Goal: Information Seeking & Learning: Learn about a topic

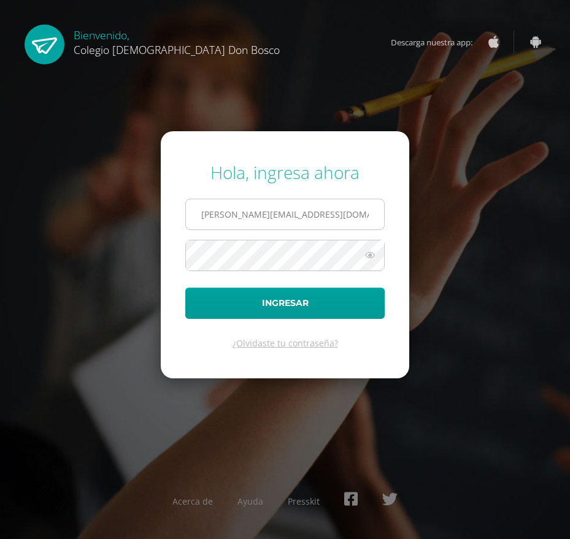
type input "e.delcid.6adb@gmail.com"
click at [185, 288] on button "Ingresar" at bounding box center [284, 303] width 199 height 31
click at [363, 252] on icon at bounding box center [370, 255] width 16 height 15
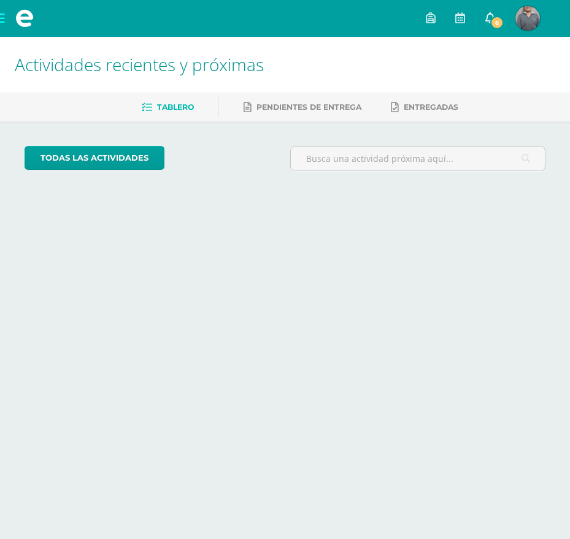
click at [503, 8] on link "6" at bounding box center [490, 18] width 29 height 37
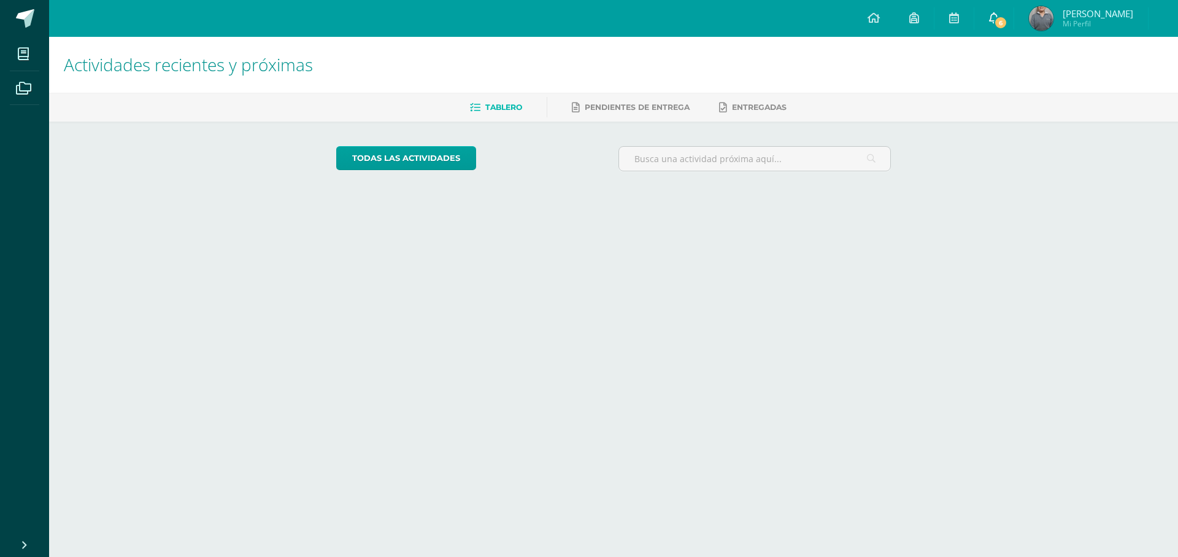
click at [1003, 13] on link "6" at bounding box center [994, 18] width 39 height 37
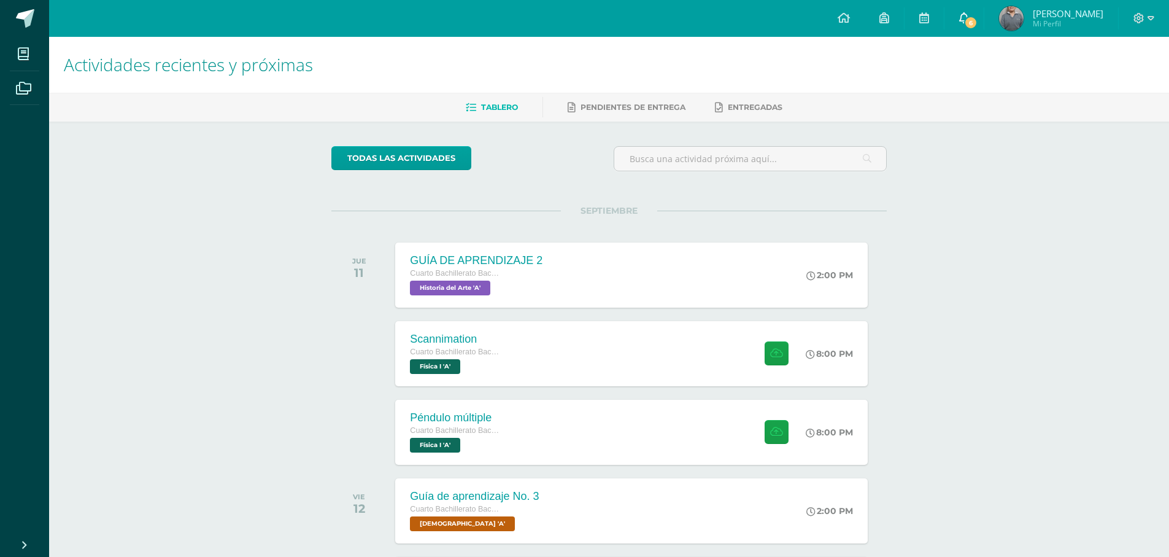
click at [978, 28] on span "6" at bounding box center [971, 23] width 14 height 14
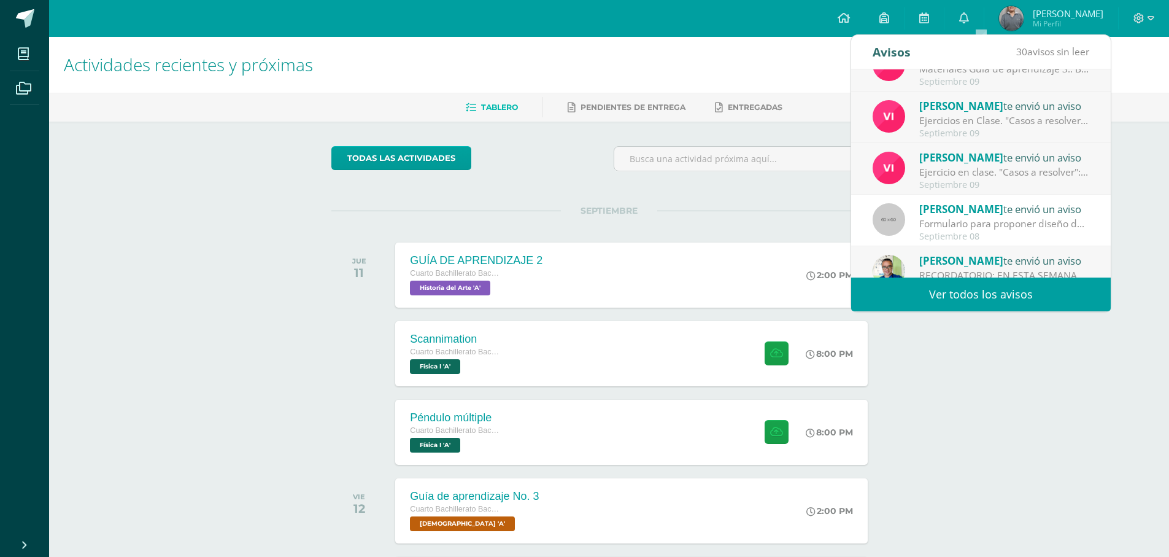
scroll to position [204, 0]
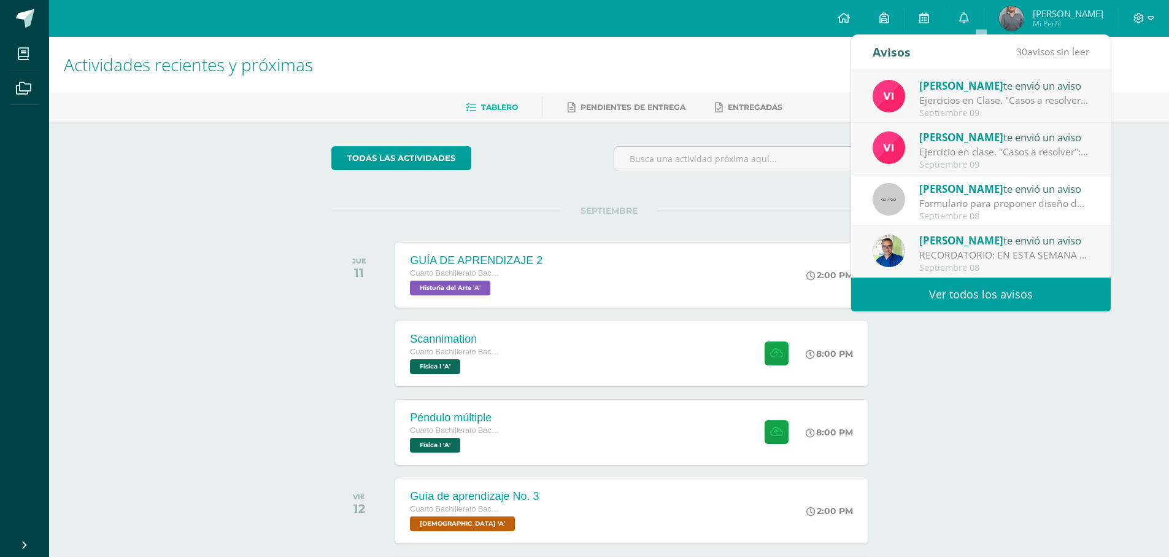
click at [1070, 241] on div "[PERSON_NAME] te envió un aviso" at bounding box center [1004, 240] width 171 height 16
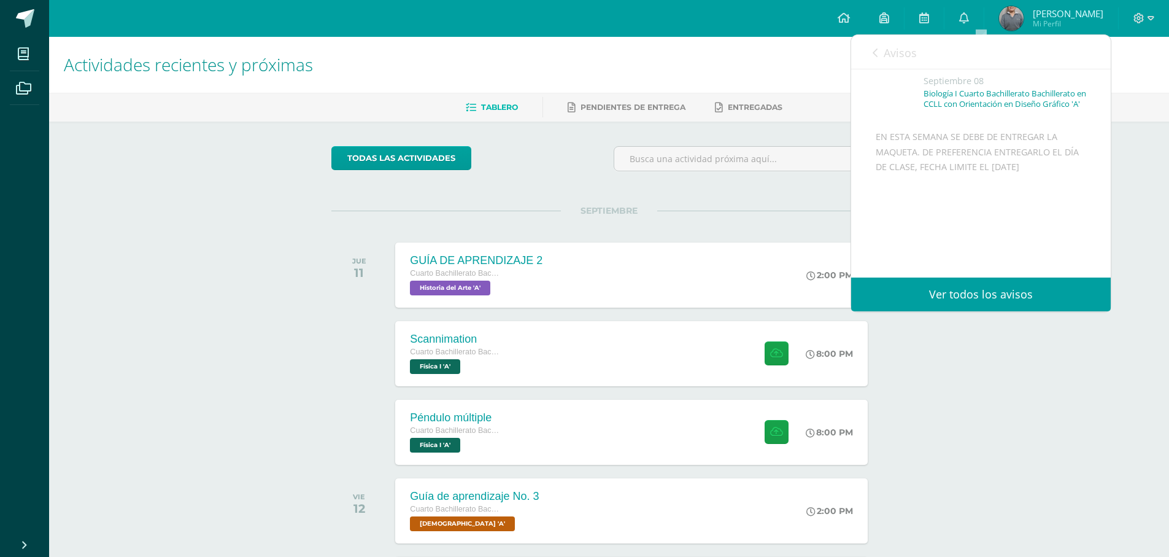
scroll to position [116, 0]
click at [888, 64] on link "Avisos" at bounding box center [895, 52] width 44 height 35
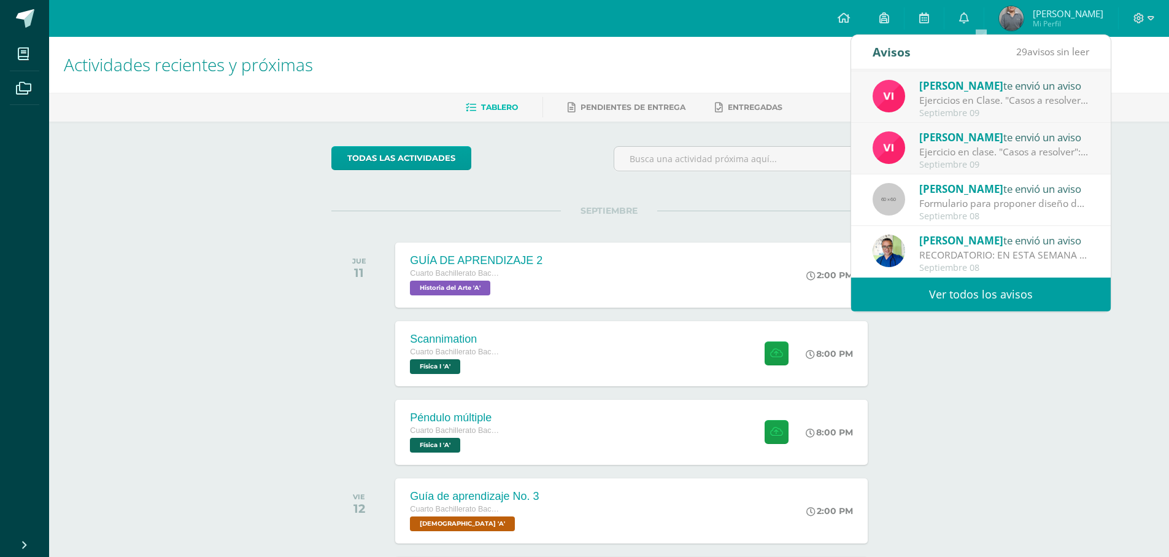
click at [955, 167] on div "Septiembre 09" at bounding box center [1004, 165] width 171 height 10
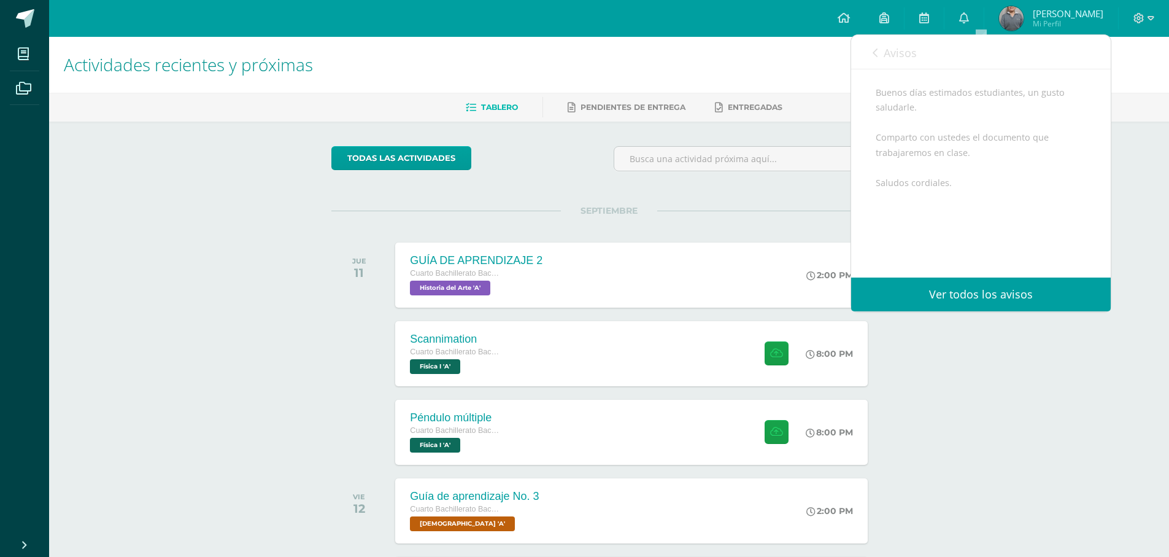
click at [955, 167] on div "Buenos días estimados estudiantes, un gusto saludarle. Comparto con ustedes el …" at bounding box center [981, 182] width 211 height 195
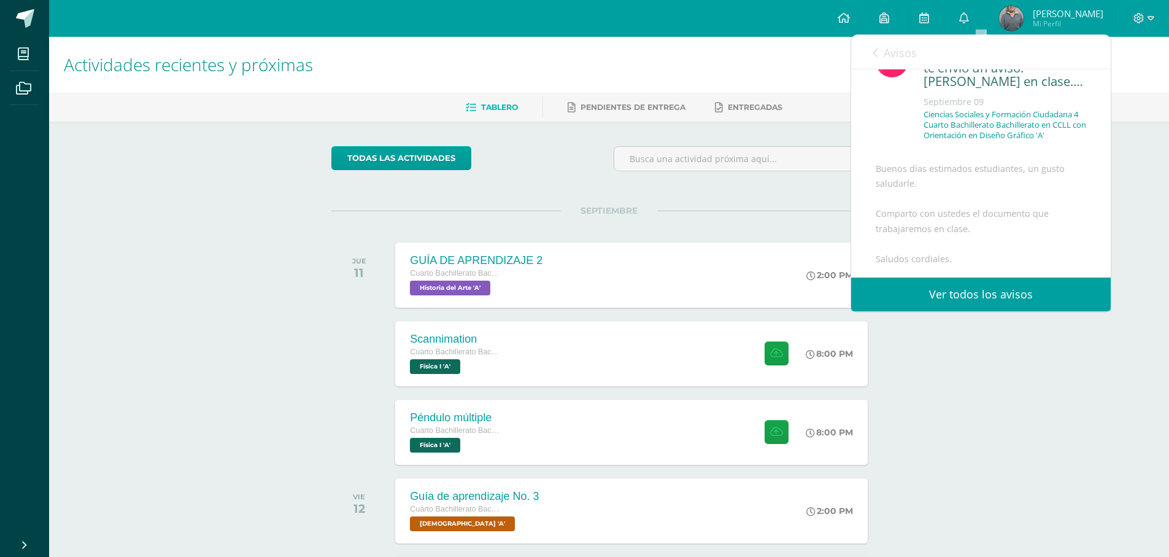
scroll to position [39, 0]
click at [874, 63] on link "Avisos" at bounding box center [895, 52] width 44 height 35
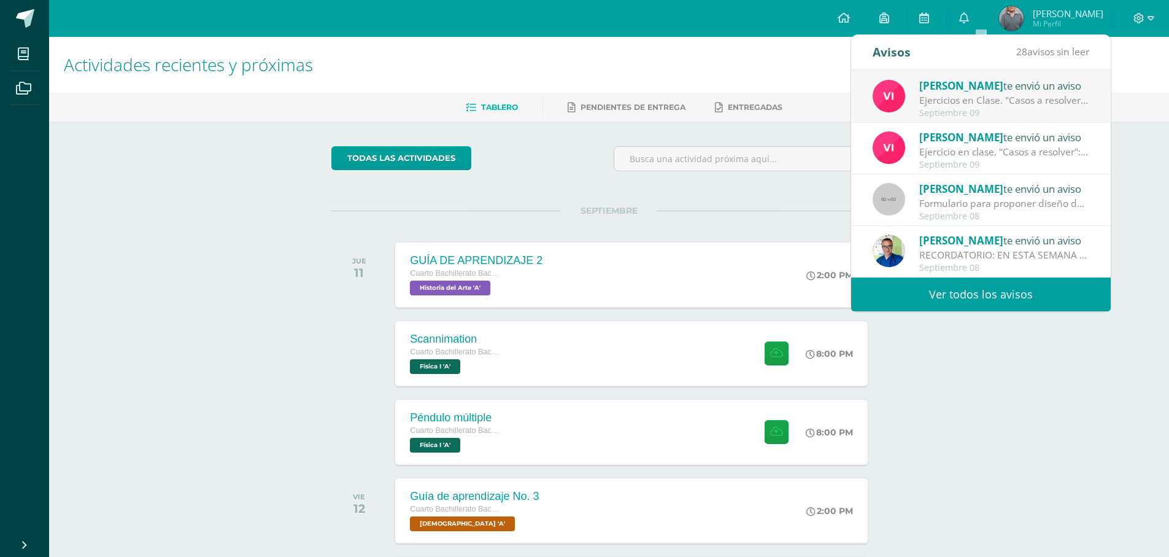
click at [961, 108] on div "Septiembre 09" at bounding box center [1004, 113] width 171 height 10
click at [911, 83] on div "Vivian te envió un aviso Ejercicios en Clase. "Casos a resolver": Buenos días e…" at bounding box center [981, 97] width 217 height 41
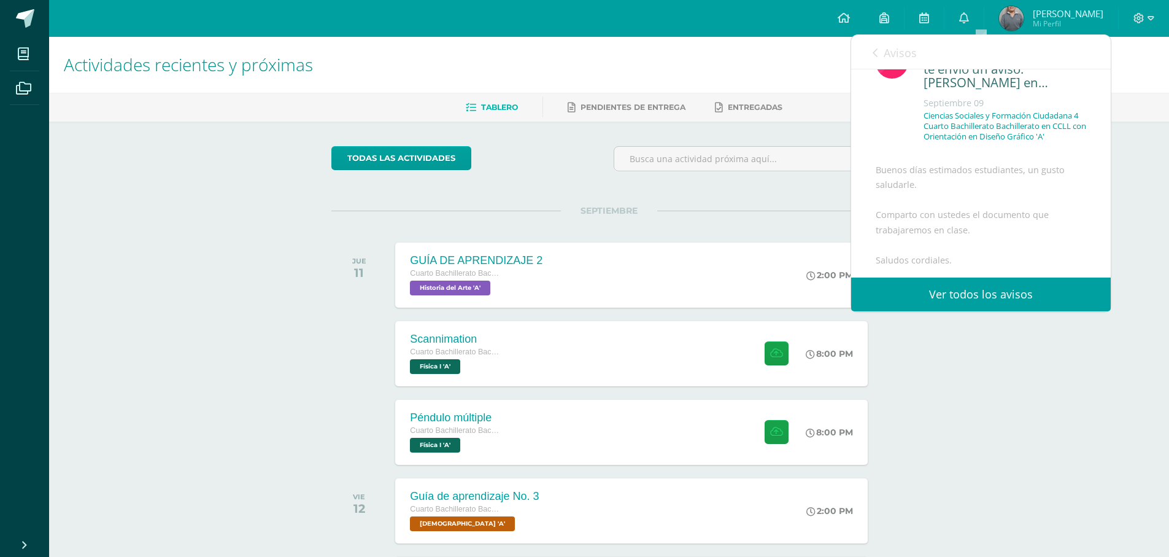
click at [914, 52] on span "Avisos" at bounding box center [900, 52] width 33 height 15
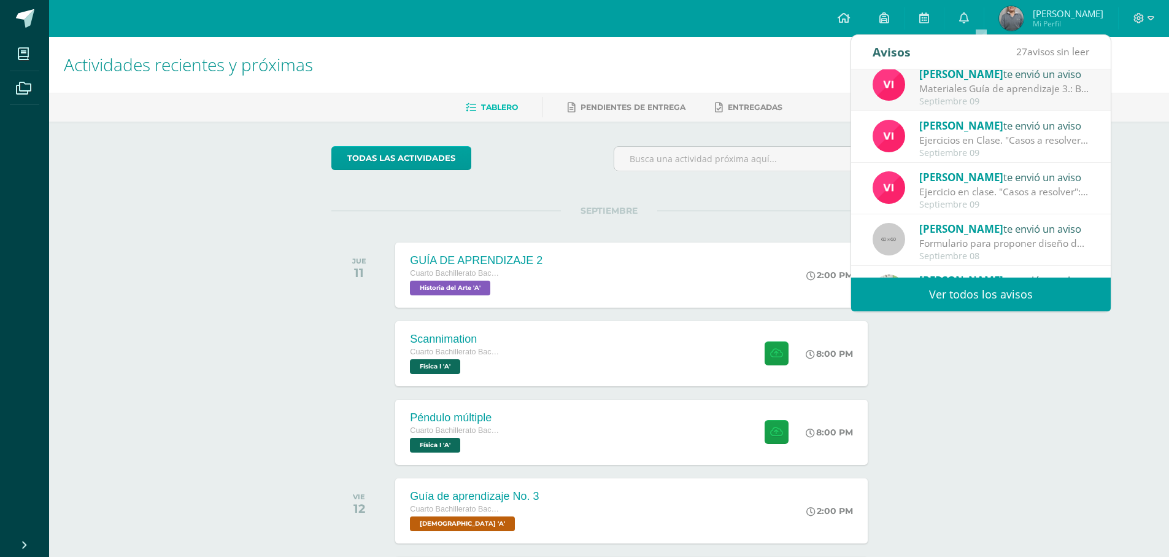
scroll to position [143, 0]
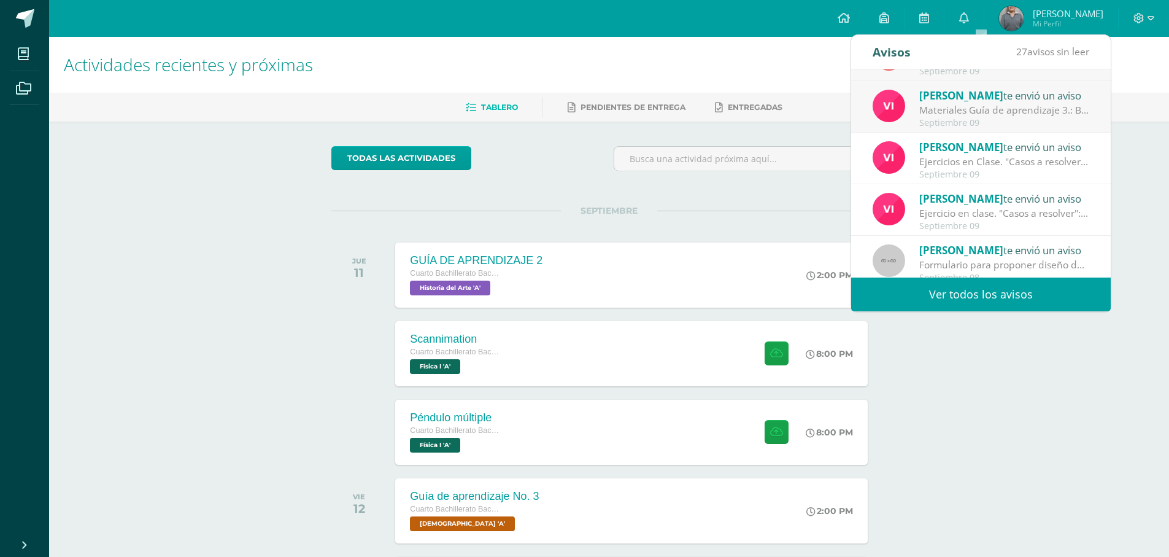
click at [938, 114] on div "Materiales Guía de aprendizaje 3.: Buenos días estimados estudiantes. Les compa…" at bounding box center [1004, 110] width 171 height 14
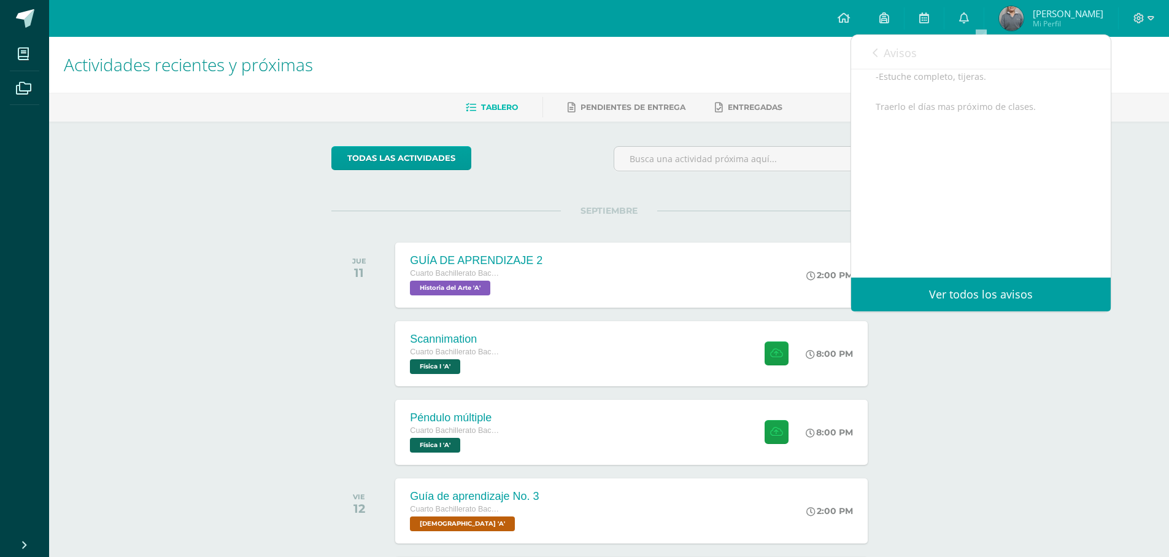
scroll to position [266, 0]
click at [892, 61] on link "Avisos" at bounding box center [895, 52] width 44 height 35
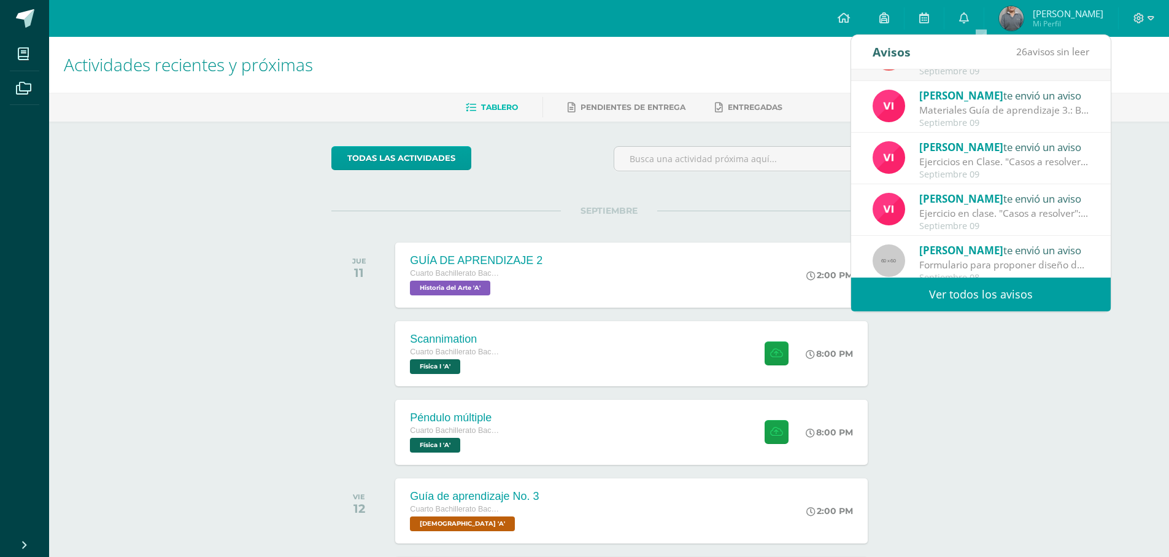
scroll to position [20, 0]
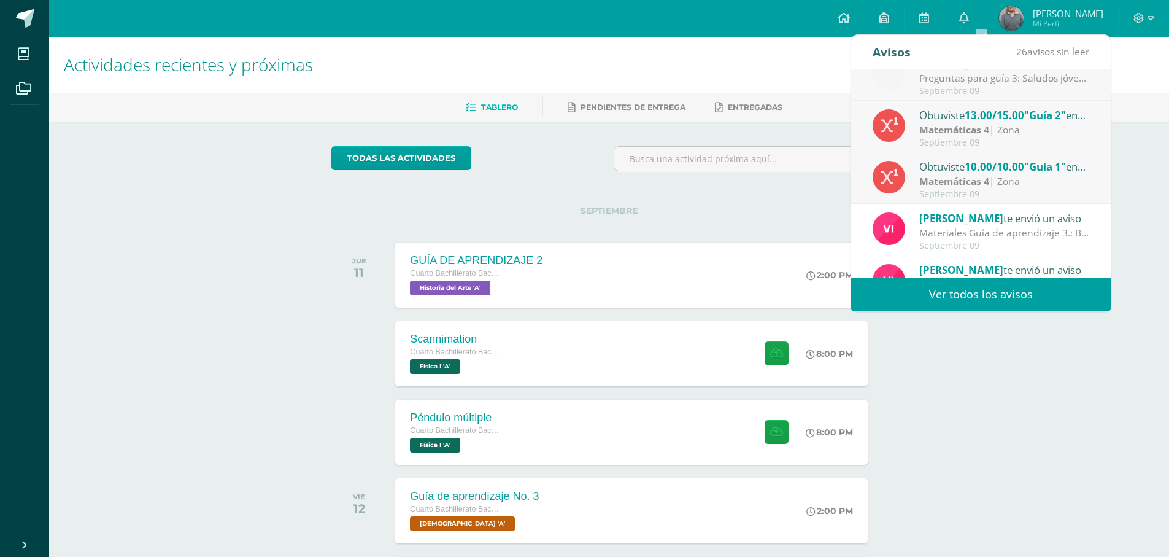
click at [970, 190] on div "Septiembre 09" at bounding box center [1004, 194] width 171 height 10
click at [962, 168] on div "Obtuviste 10.00/10.00 "Guía 1" en Matemáticas 4" at bounding box center [1004, 166] width 171 height 16
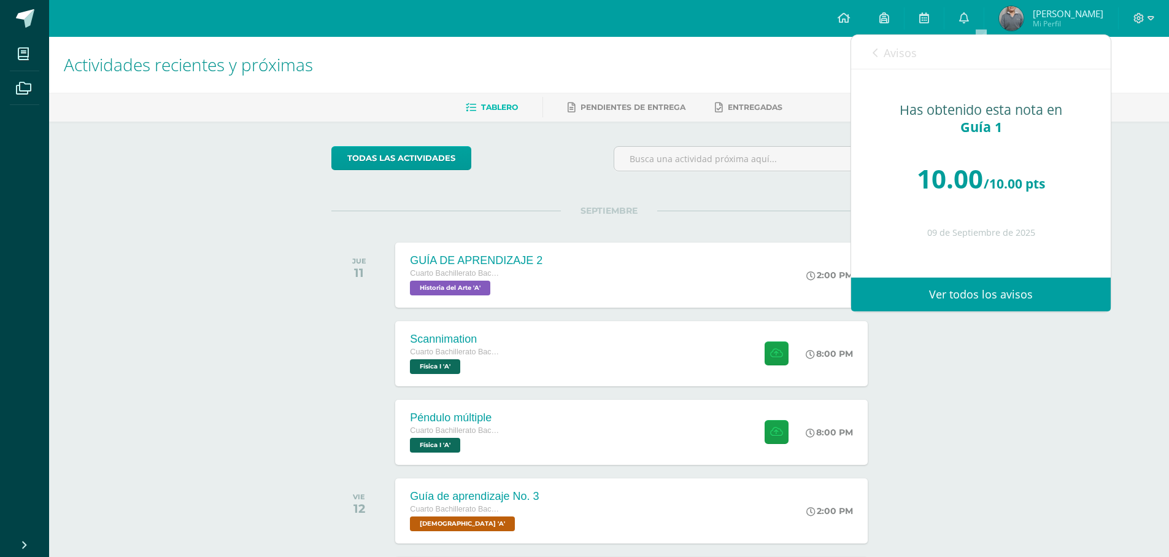
scroll to position [0, 0]
click at [896, 60] on span "Avisos" at bounding box center [900, 52] width 33 height 15
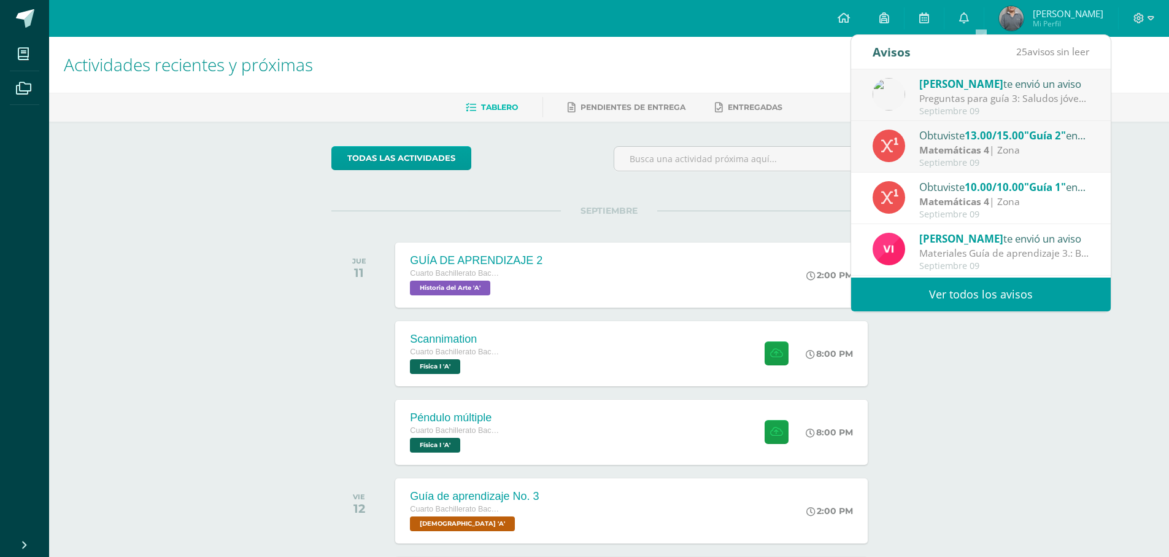
click at [1009, 109] on div "Septiembre 09" at bounding box center [1004, 111] width 171 height 10
click at [1005, 110] on div "Septiembre 09" at bounding box center [1004, 111] width 171 height 10
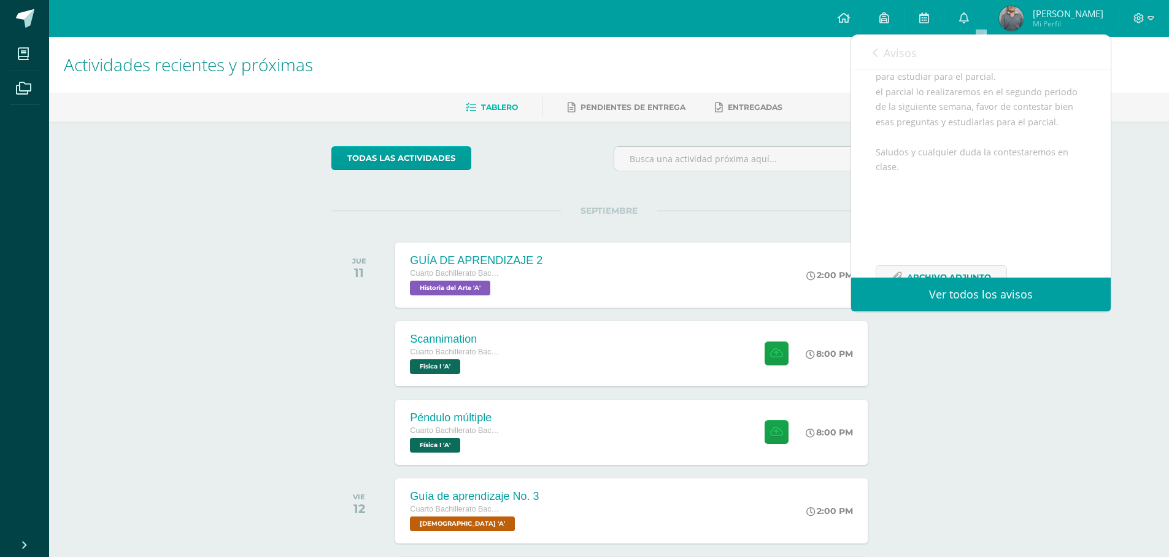
scroll to position [246, 0]
drag, startPoint x: 957, startPoint y: 268, endPoint x: 958, endPoint y: 260, distance: 8.1
click at [957, 265] on div "Saludos jóvenes, les comparto esta guía de preguntas que eben contestar para el…" at bounding box center [981, 118] width 211 height 295
click at [959, 250] on span "Archivo Adjunto" at bounding box center [949, 238] width 84 height 23
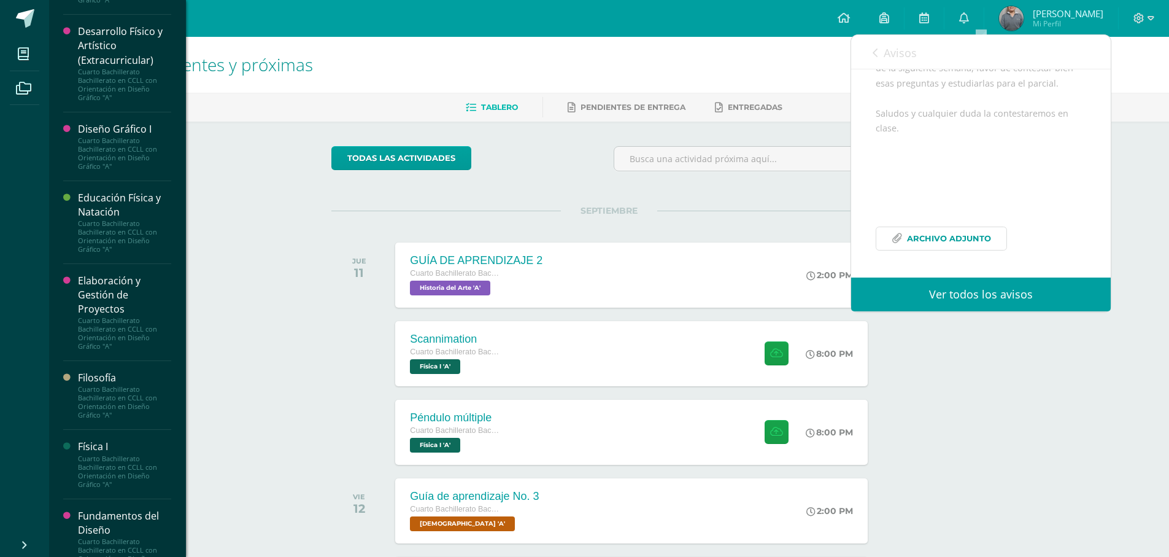
scroll to position [552, 0]
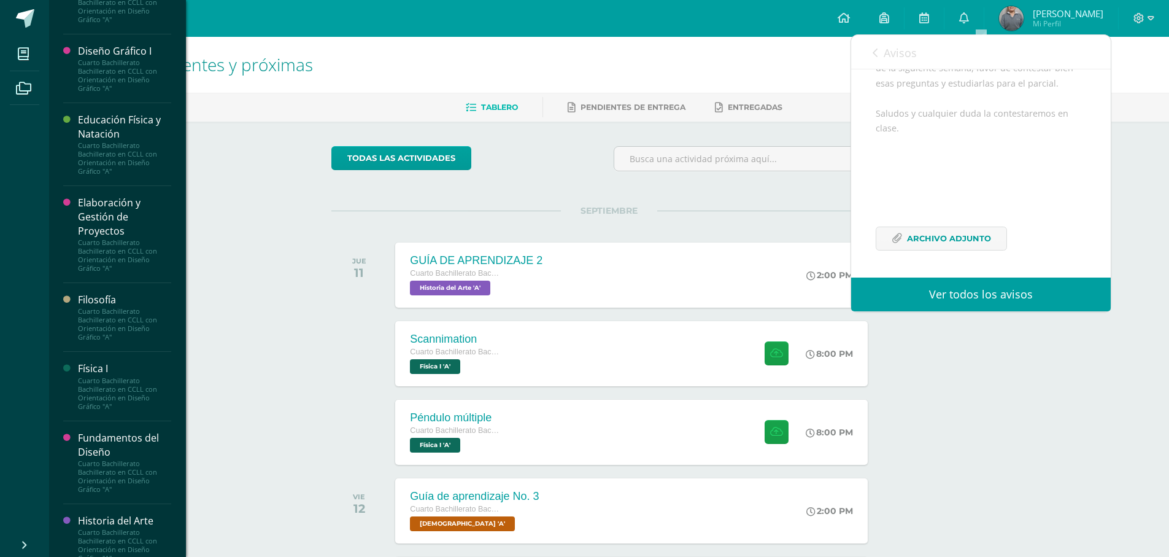
click at [110, 438] on div "Fundamentos del Diseño Cuarto Bachillerato Bachillerato en CCLL con Orientación…" at bounding box center [117, 462] width 108 height 83
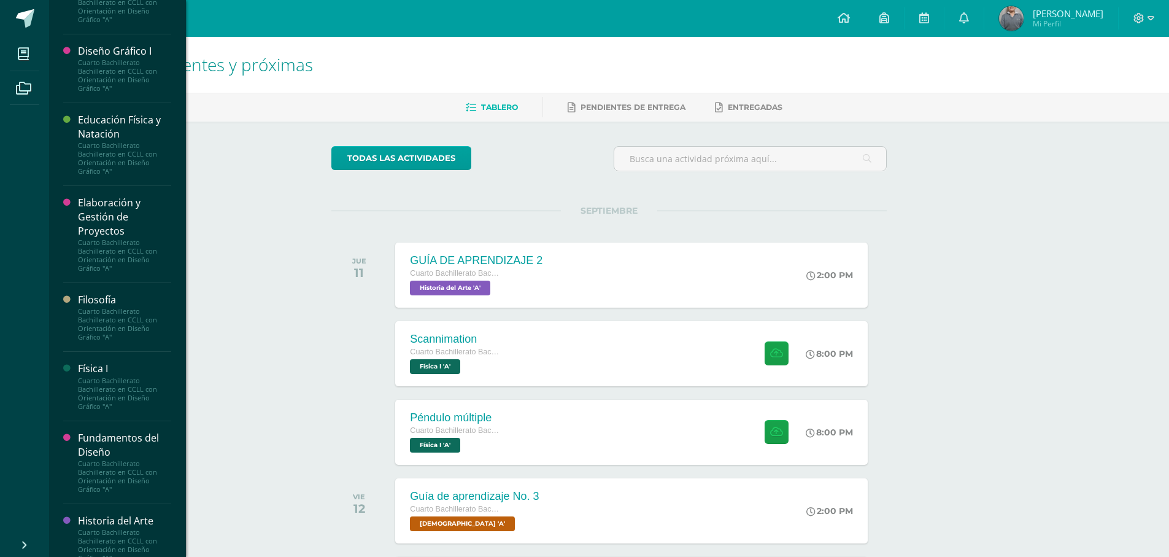
click at [109, 446] on div "Fundamentos del Diseño" at bounding box center [124, 445] width 93 height 28
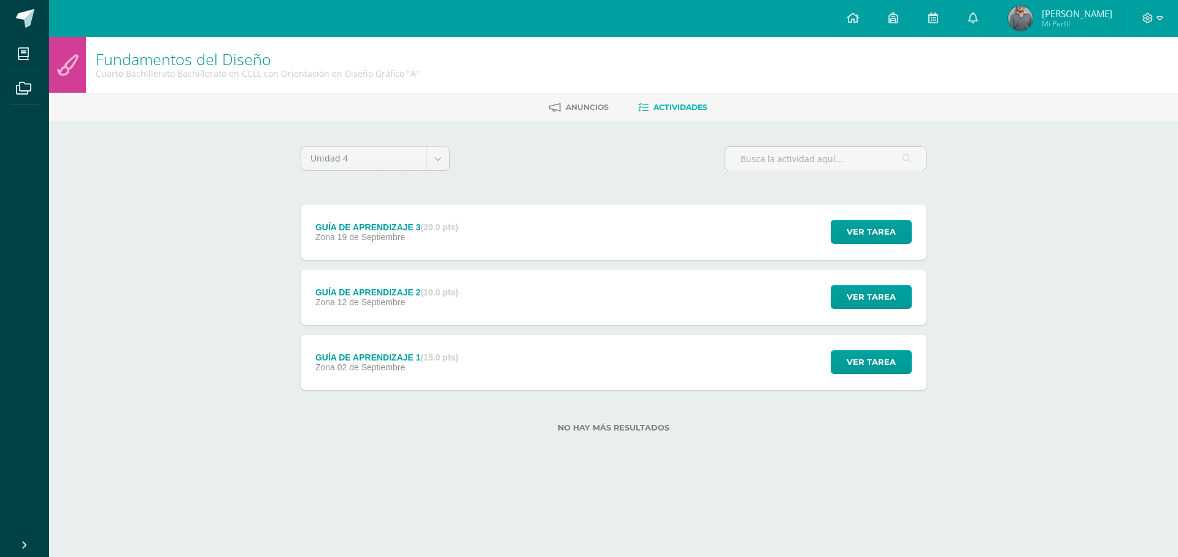
click at [473, 377] on div "GUÍA DE APRENDIZAJE 1 (15.0 pts) Zona [DATE]" at bounding box center [387, 361] width 172 height 55
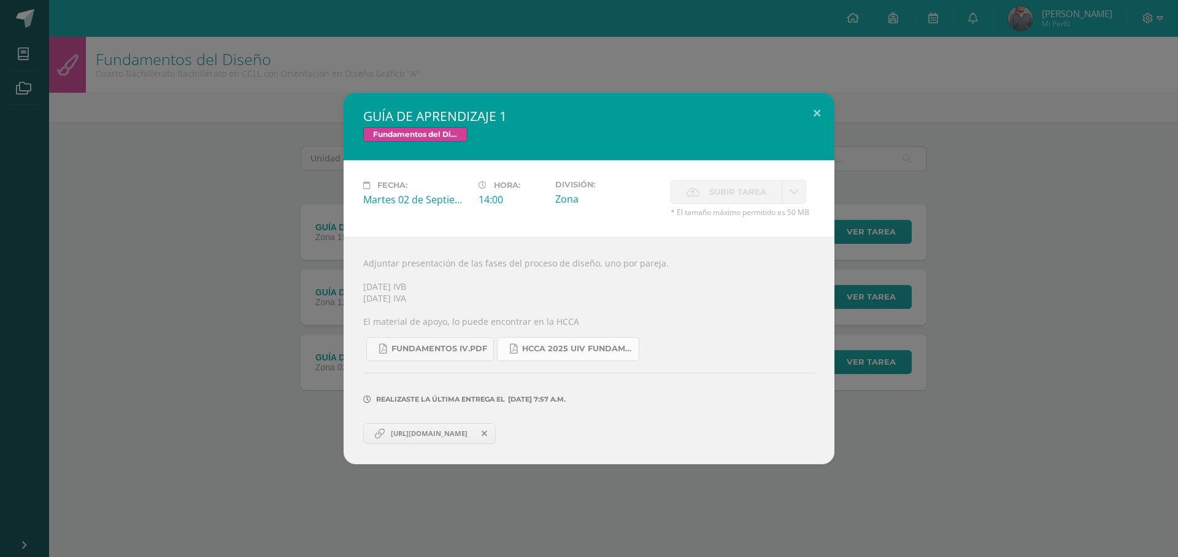
click at [533, 350] on span "HCCA 2025 UIV FUNDAMENTOS DEL DISEÑO.docx (2).pdf" at bounding box center [577, 349] width 110 height 10
